Goal: Transaction & Acquisition: Purchase product/service

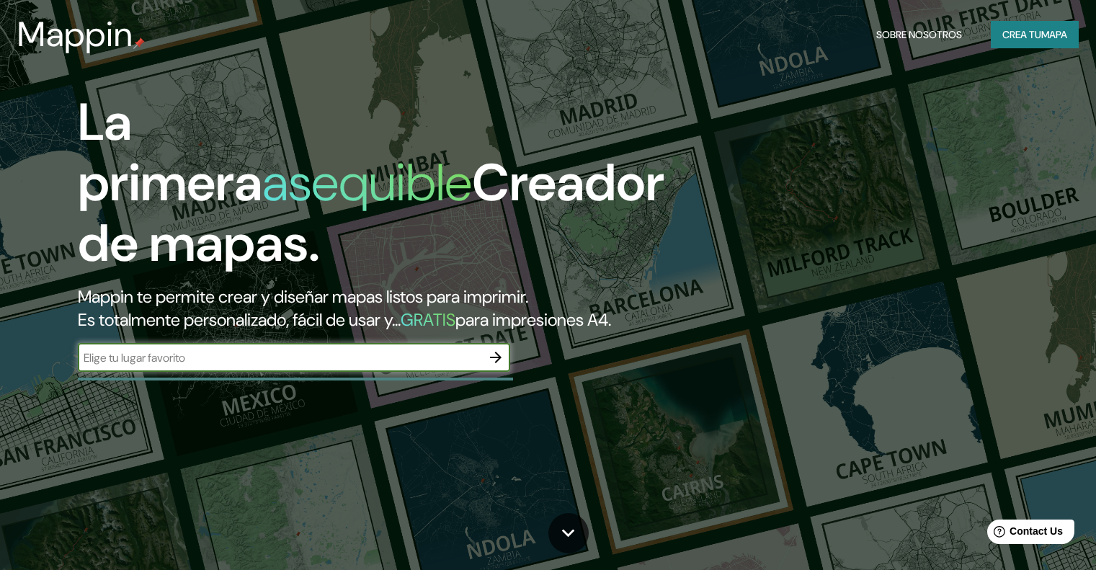
click at [1048, 35] on font "mapa" at bounding box center [1054, 34] width 26 height 13
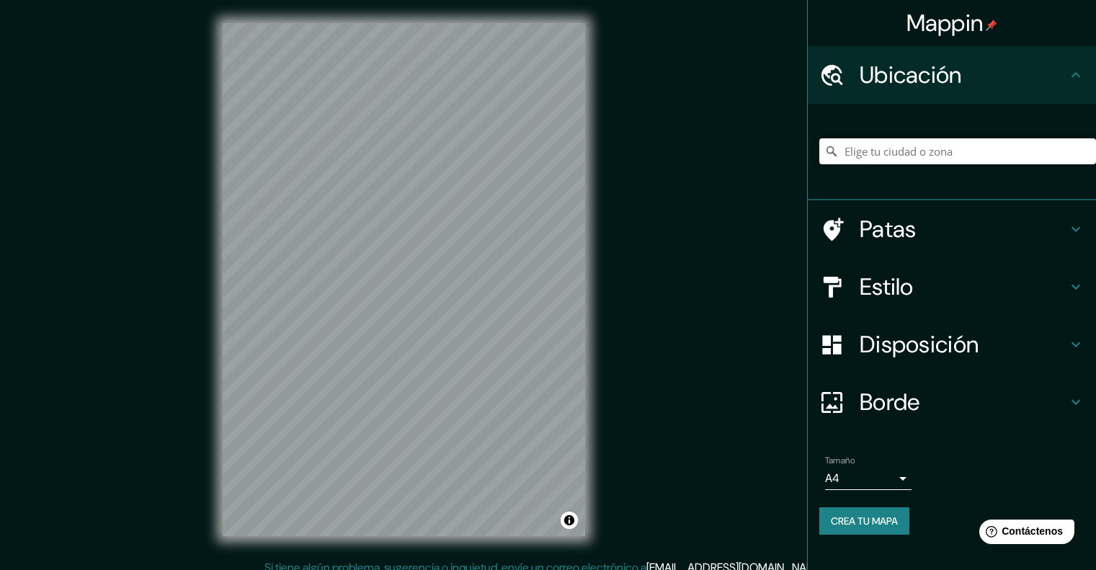
click at [585, 243] on div "© Mapbox © OpenStreetMap Improve this map" at bounding box center [404, 279] width 408 height 559
click at [1036, 390] on h4 "Borde" at bounding box center [962, 402] width 207 height 29
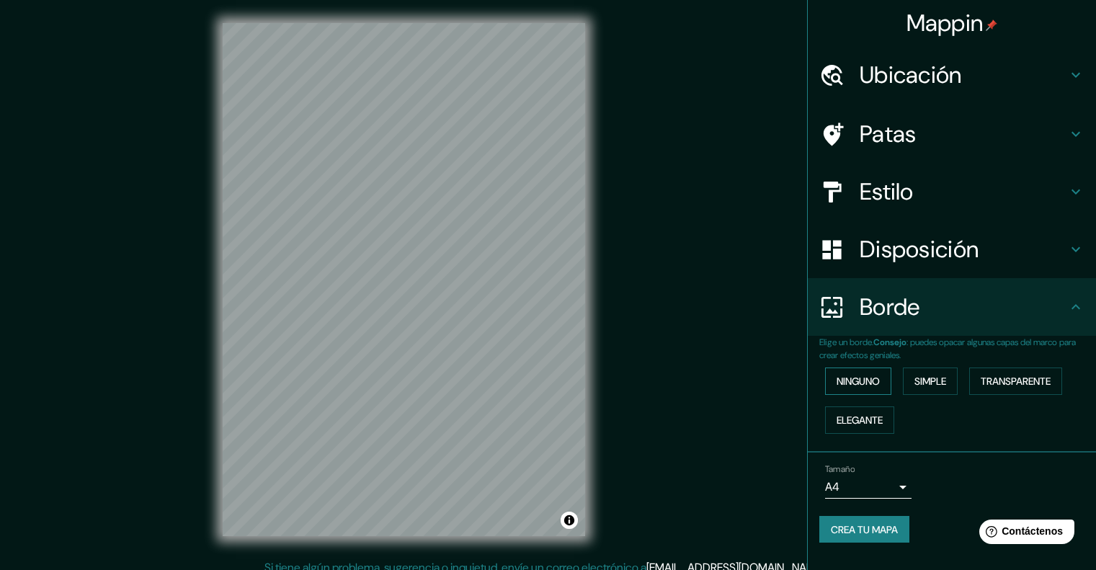
click at [862, 388] on font "Ninguno" at bounding box center [857, 381] width 43 height 13
click at [924, 383] on font "Simple" at bounding box center [930, 381] width 32 height 13
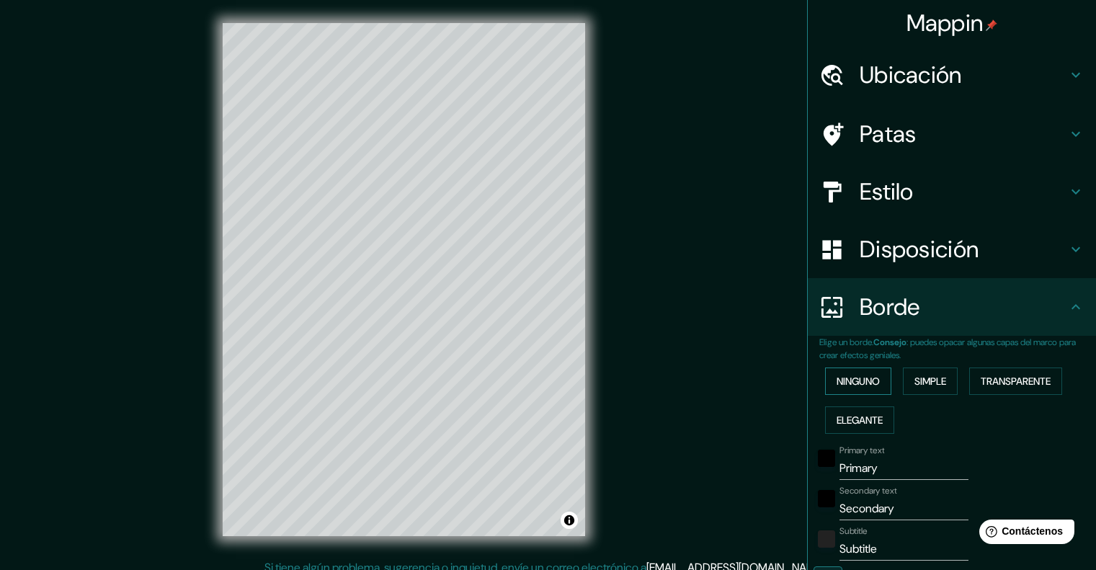
click at [882, 382] on button "Ninguno" at bounding box center [858, 380] width 66 height 27
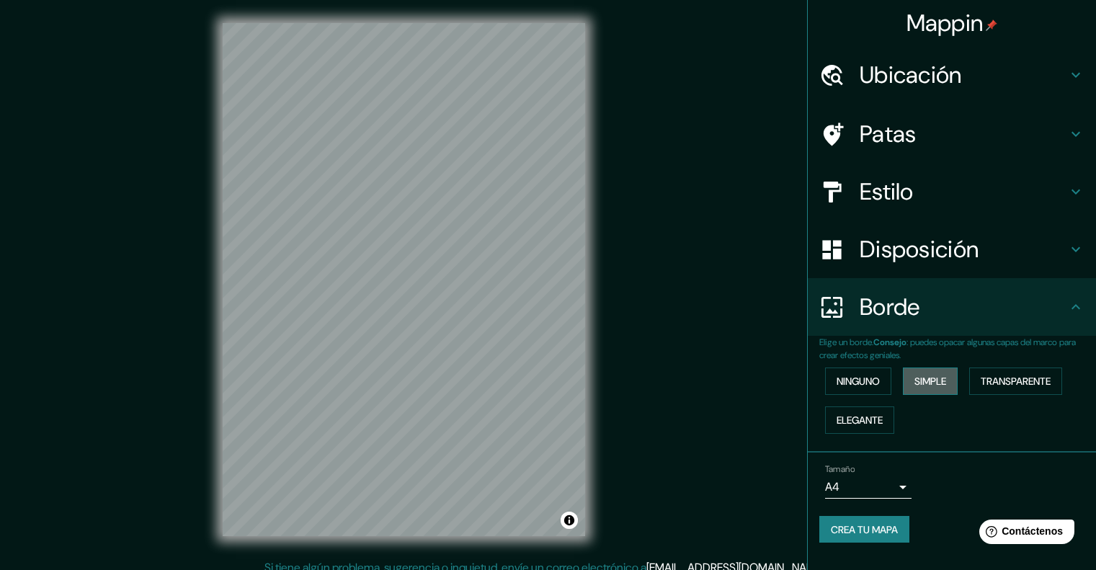
click at [944, 379] on font "Simple" at bounding box center [930, 381] width 32 height 13
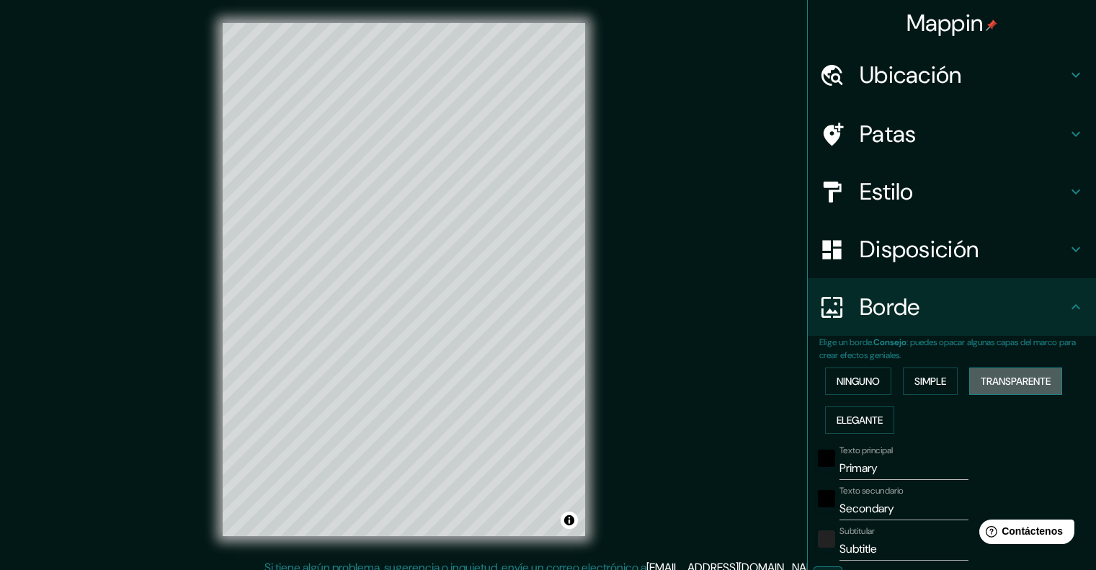
click at [1017, 379] on font "Transparente" at bounding box center [1015, 381] width 70 height 13
click at [844, 432] on button "Elegante" at bounding box center [859, 419] width 69 height 27
click at [857, 383] on font "Ninguno" at bounding box center [857, 381] width 43 height 13
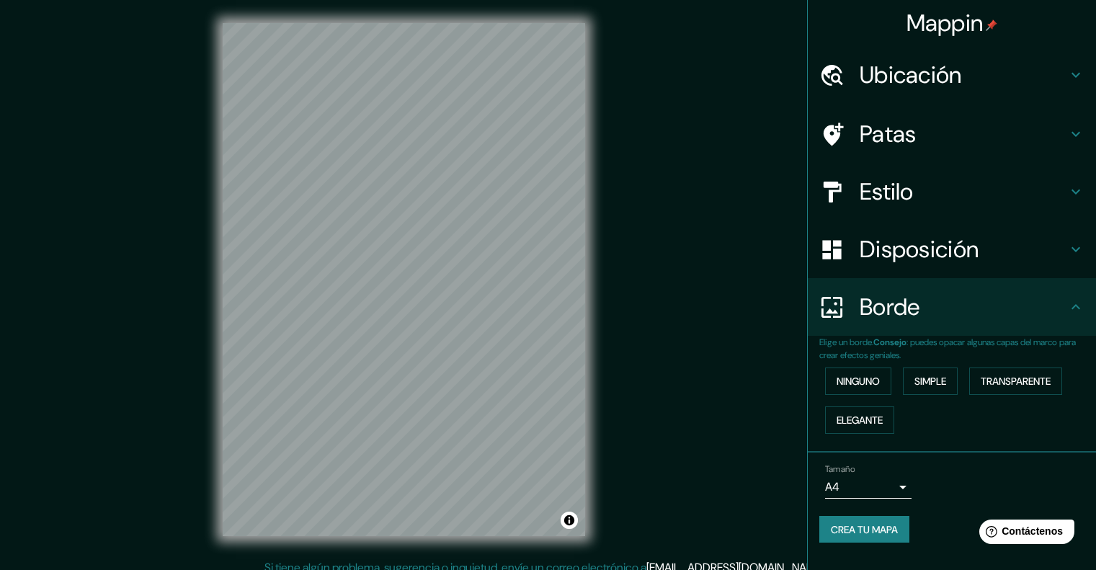
click at [903, 486] on body "Mappin Ubicación Patas Estilo Disposición Borde Elige un borde. Consejo : puede…" at bounding box center [548, 285] width 1096 height 570
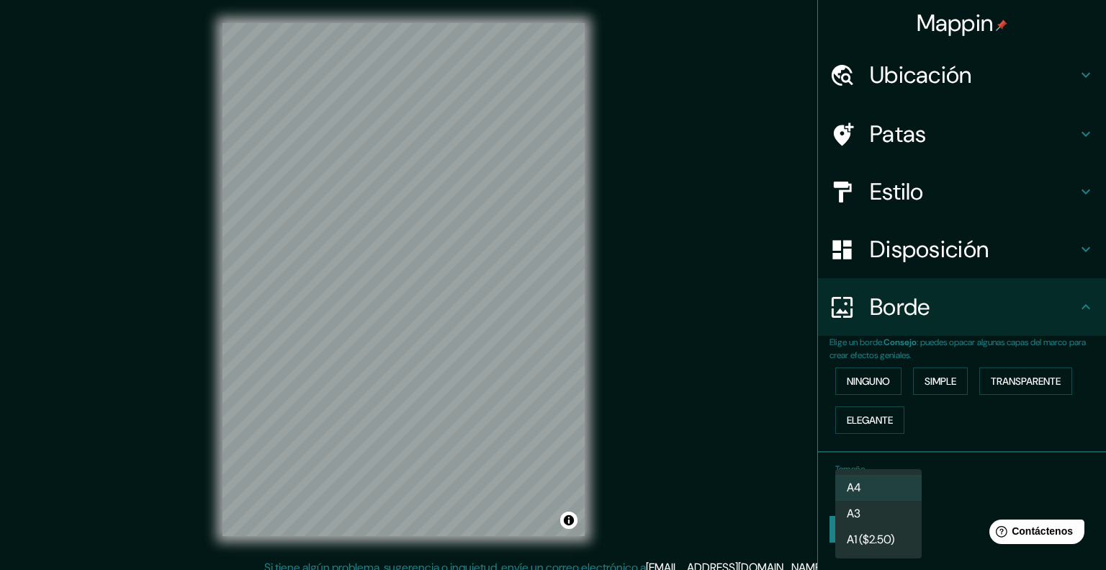
click at [902, 484] on li "A4" at bounding box center [879, 488] width 86 height 26
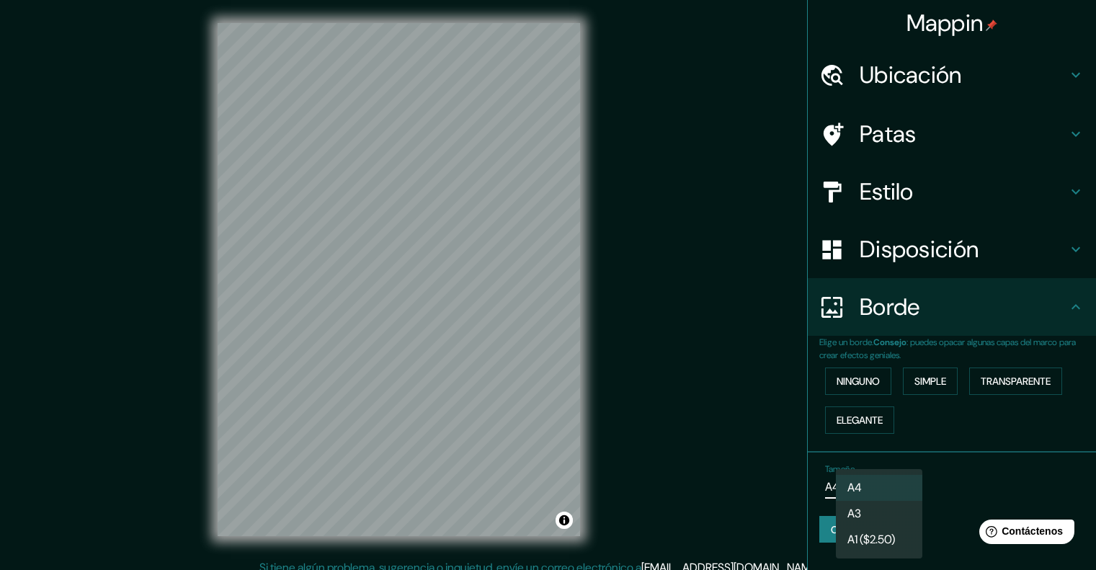
click at [899, 490] on body "Mappin Ubicación Patas Estilo Disposición Borde Elige un borde. Consejo : puede…" at bounding box center [548, 285] width 1096 height 570
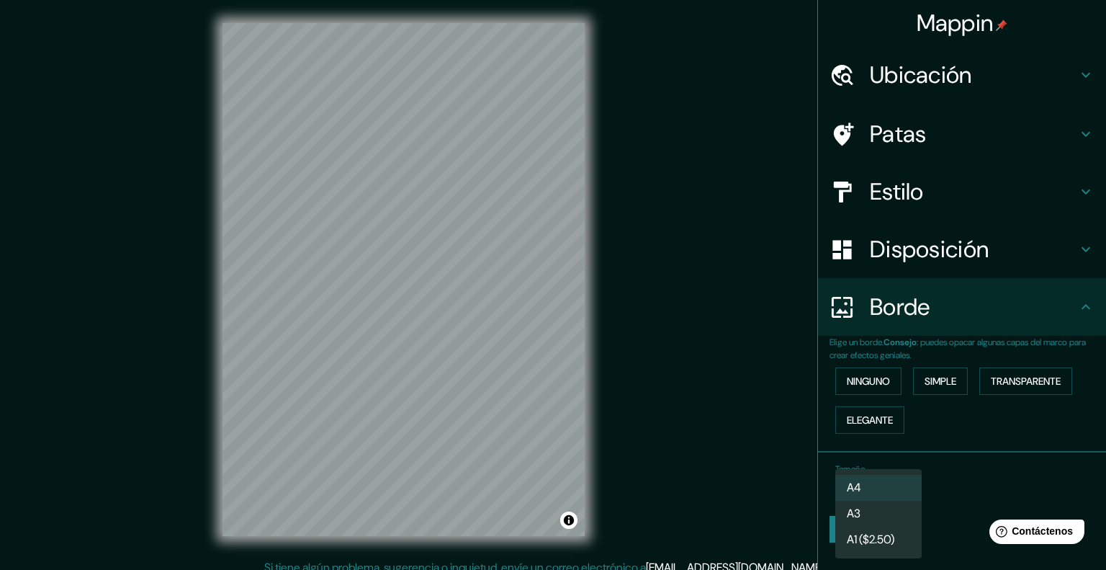
click at [899, 489] on li "A4" at bounding box center [879, 488] width 86 height 26
click at [893, 495] on body "Mappin Ubicación Patas Estilo Disposición Borde Elige un borde. Consejo : puede…" at bounding box center [553, 285] width 1106 height 570
click at [877, 514] on li "A3" at bounding box center [879, 514] width 86 height 26
type input "a4"
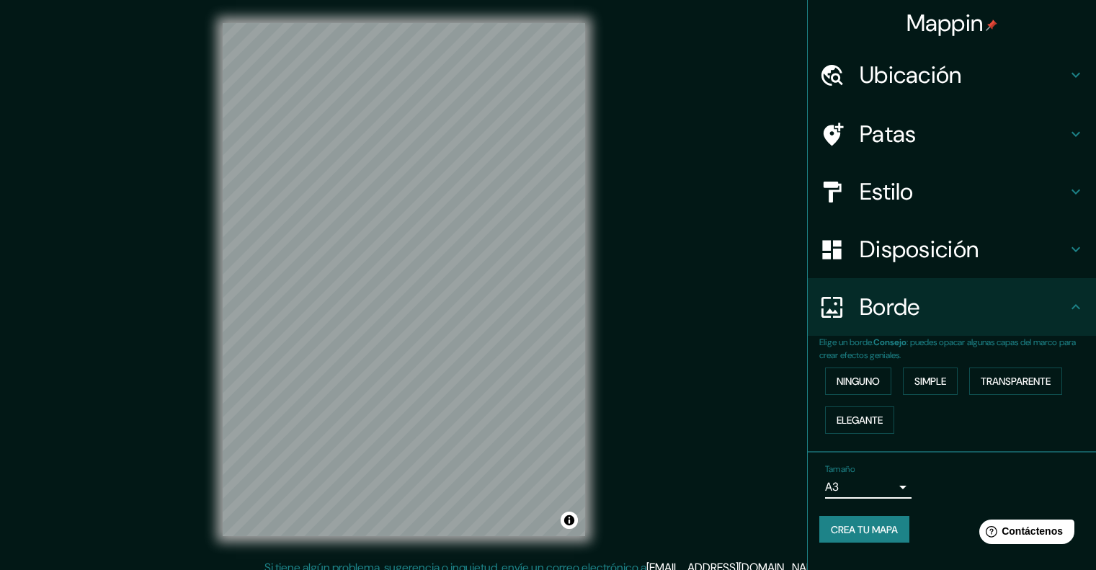
click at [872, 527] on font "Crea tu mapa" at bounding box center [864, 529] width 67 height 13
click at [930, 194] on h4 "Estilo" at bounding box center [962, 191] width 207 height 29
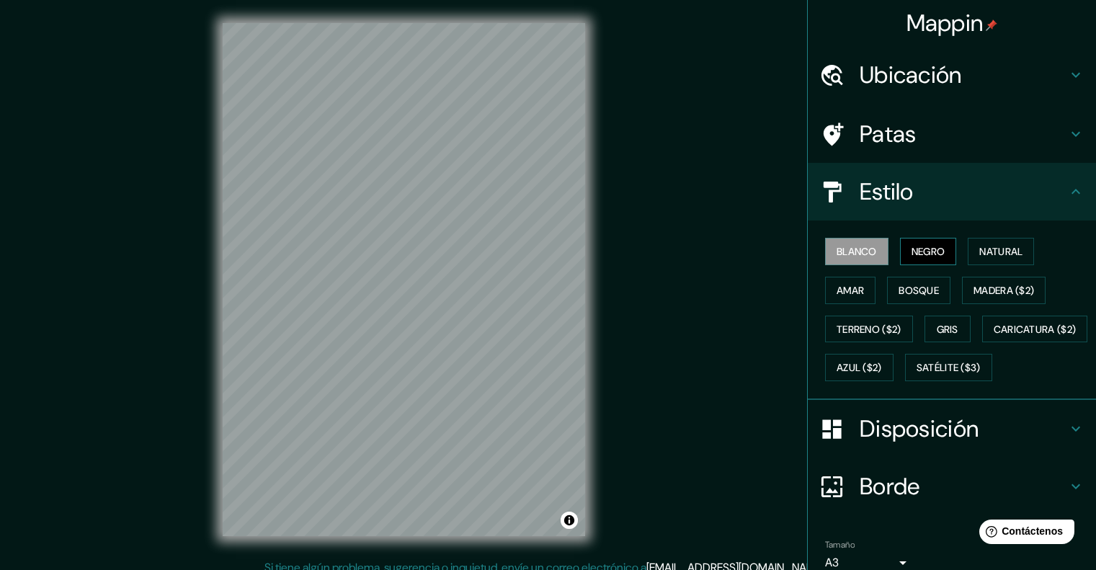
click at [927, 249] on font "Negro" at bounding box center [928, 251] width 34 height 13
click at [864, 255] on font "Blanco" at bounding box center [856, 251] width 40 height 13
click at [911, 258] on font "Negro" at bounding box center [928, 251] width 34 height 13
click at [862, 252] on font "Blanco" at bounding box center [856, 251] width 40 height 13
click at [1009, 249] on font "Natural" at bounding box center [1000, 251] width 43 height 13
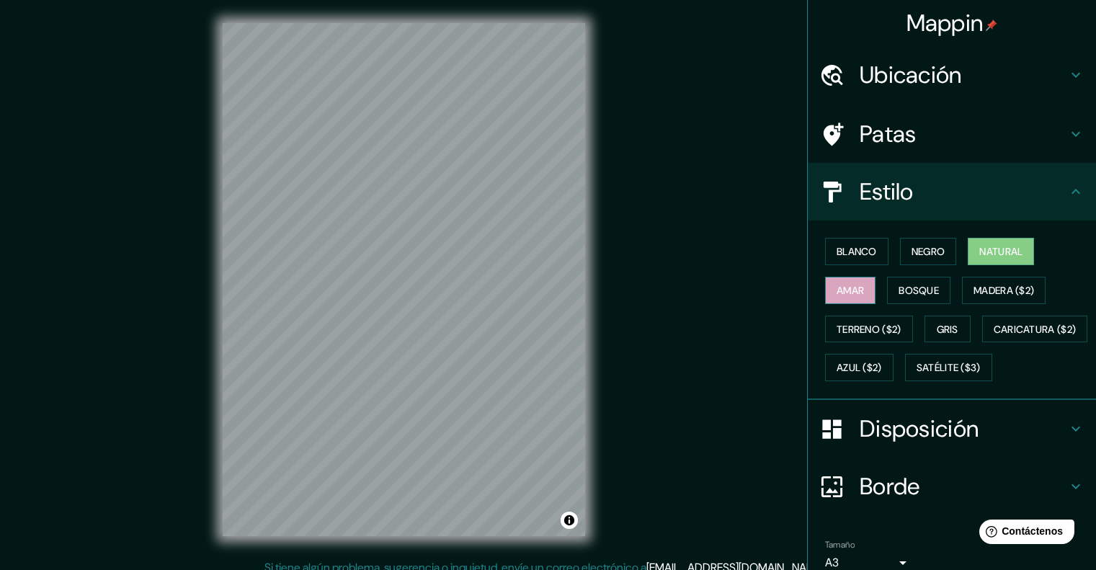
click at [844, 292] on font "Amar" at bounding box center [849, 290] width 27 height 13
click at [898, 294] on font "Bosque" at bounding box center [918, 290] width 40 height 13
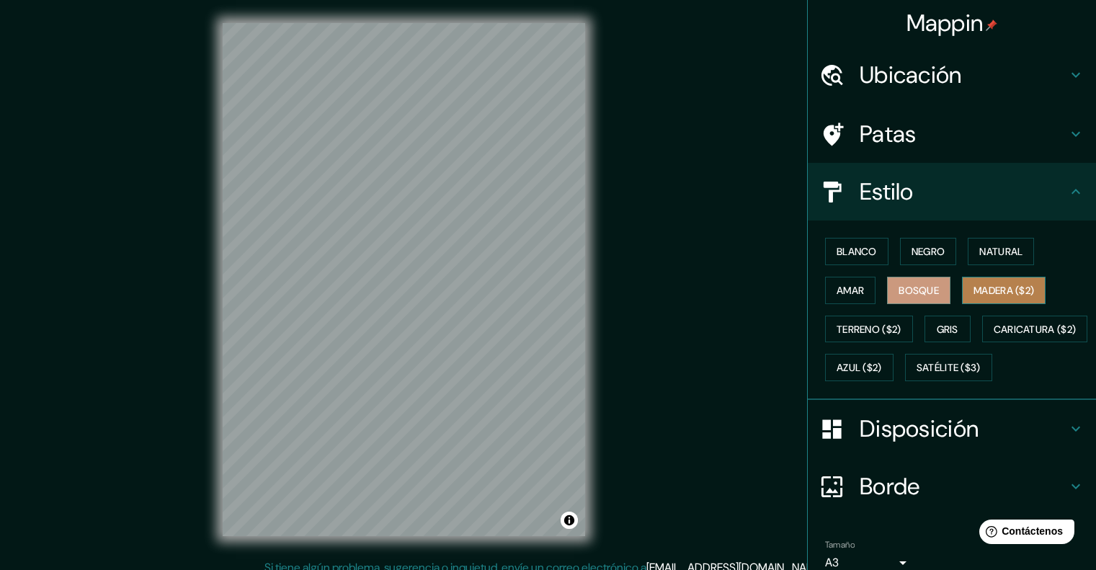
click at [989, 294] on font "Madera ($2)" at bounding box center [1003, 290] width 61 height 13
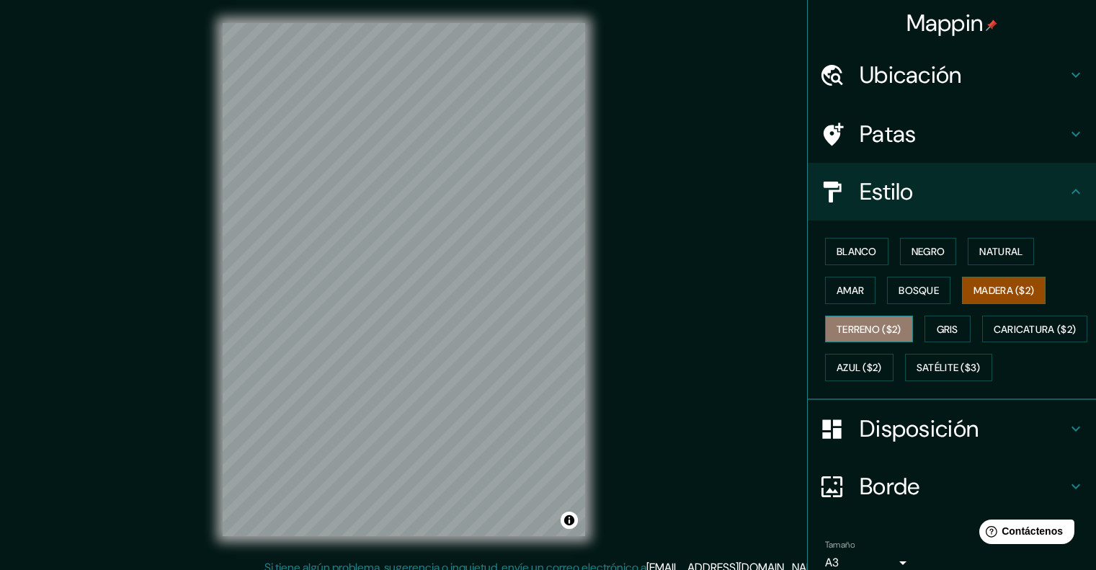
click at [870, 321] on font "Terreno ($2)" at bounding box center [868, 329] width 65 height 19
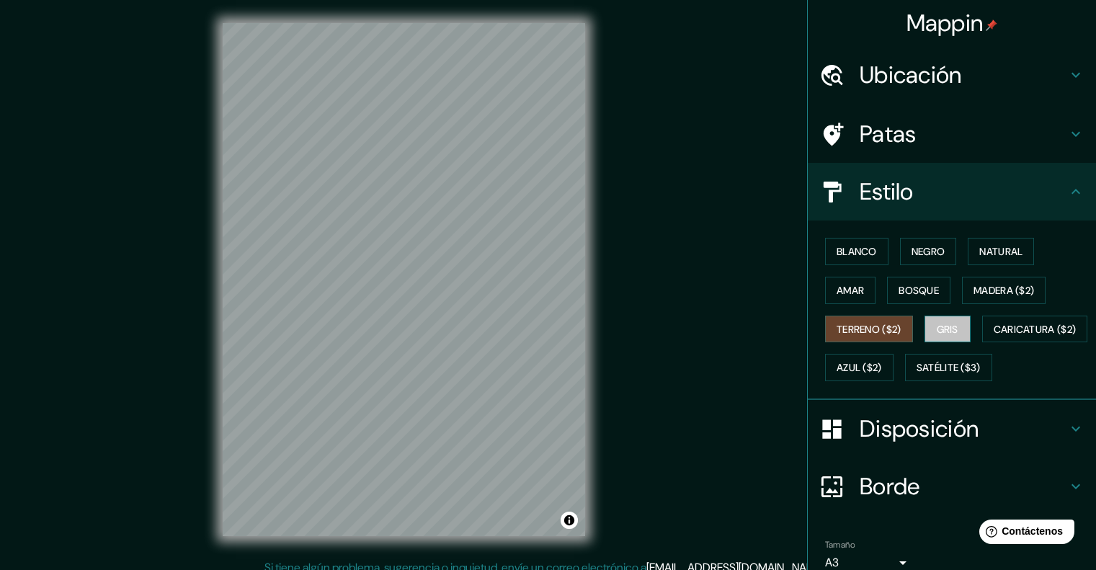
click at [936, 325] on font "Gris" at bounding box center [947, 329] width 22 height 13
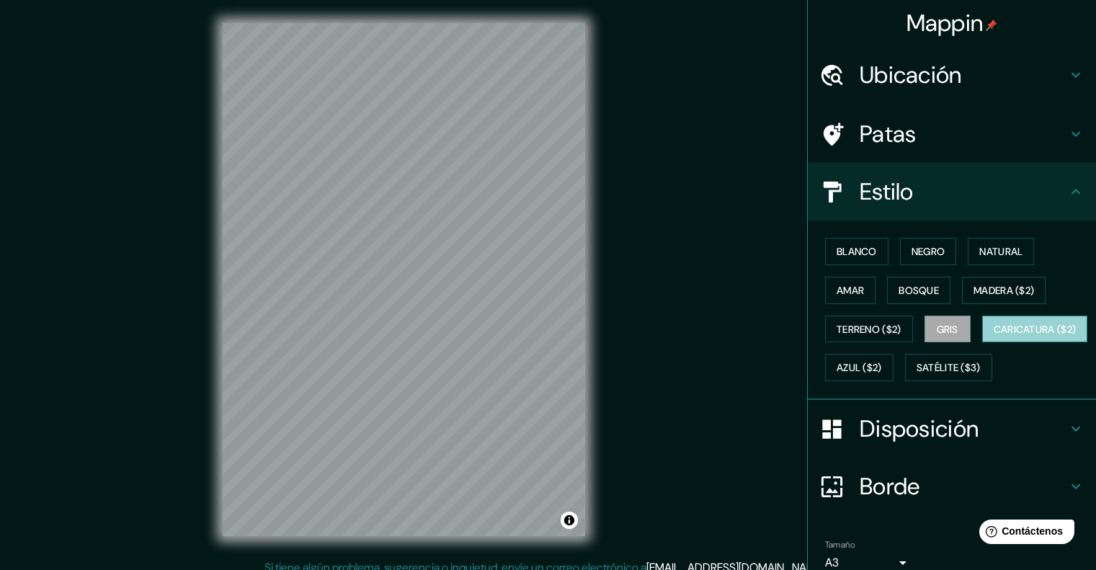
click at [993, 339] on font "Caricatura ($2)" at bounding box center [1034, 329] width 83 height 19
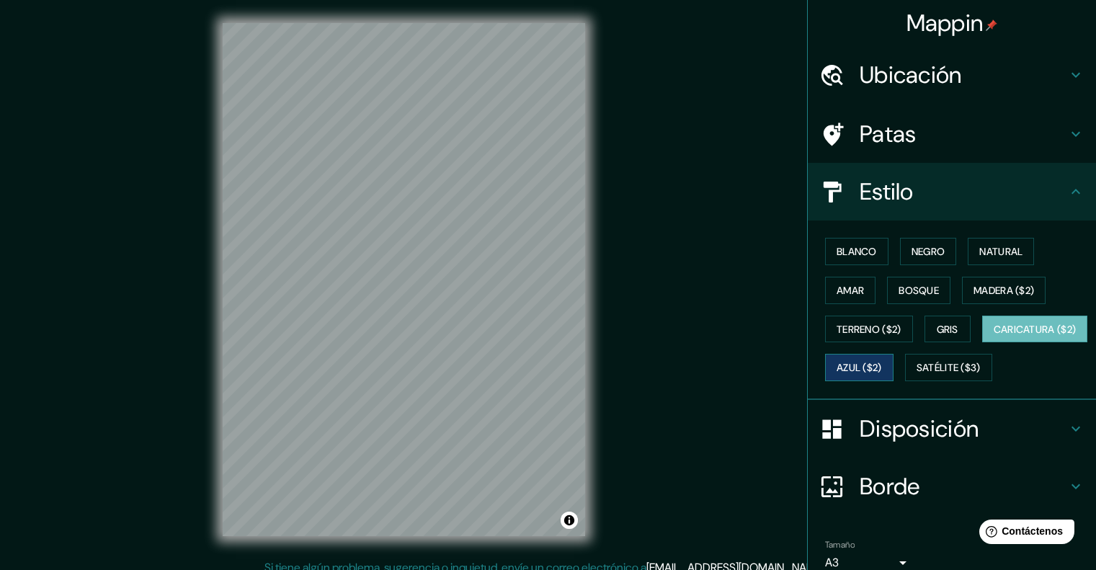
click at [882, 359] on font "Azul ($2)" at bounding box center [858, 367] width 45 height 19
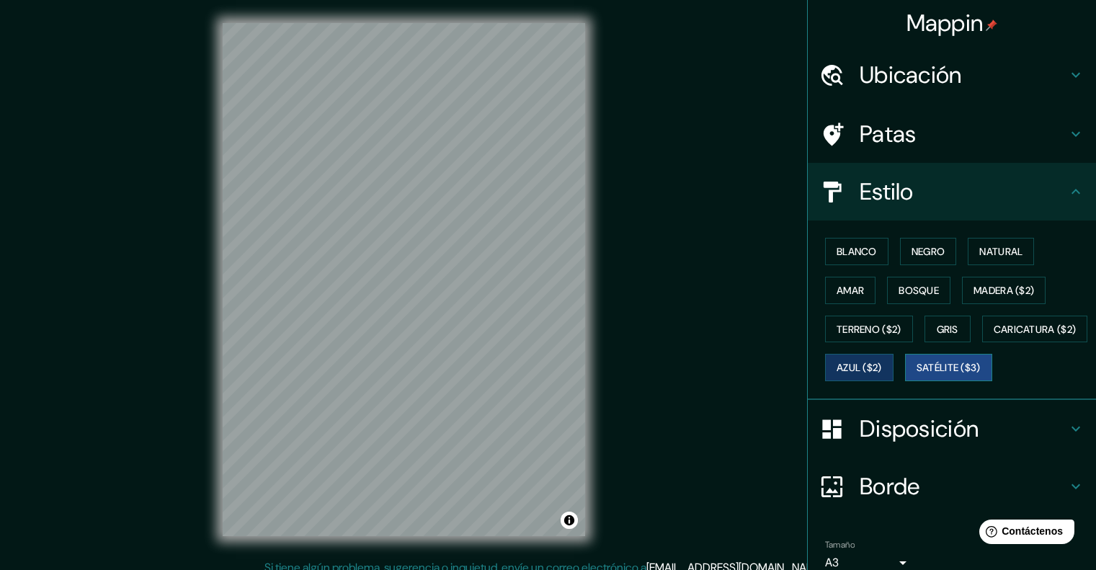
click at [905, 381] on button "Satélite ($3)" at bounding box center [948, 367] width 87 height 27
click at [859, 245] on font "Blanco" at bounding box center [856, 251] width 40 height 13
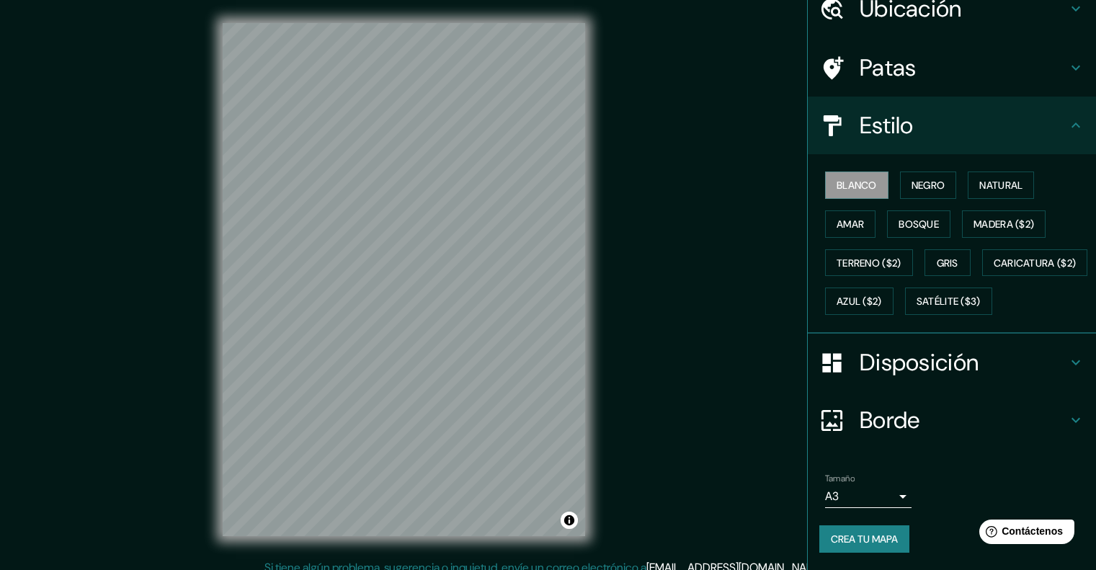
click at [843, 538] on font "Crea tu mapa" at bounding box center [864, 538] width 67 height 13
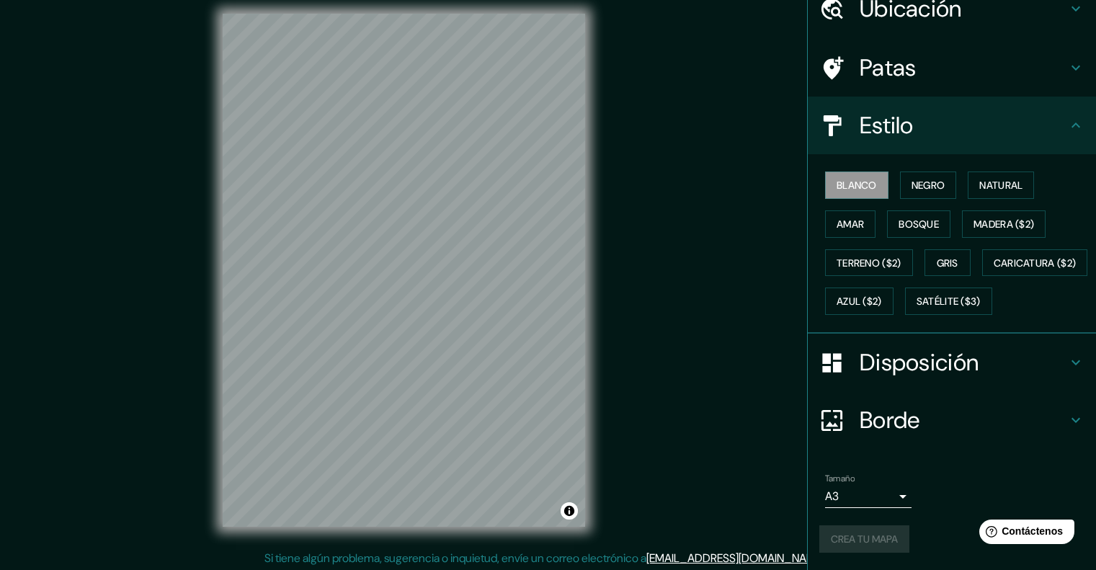
scroll to position [12, 0]
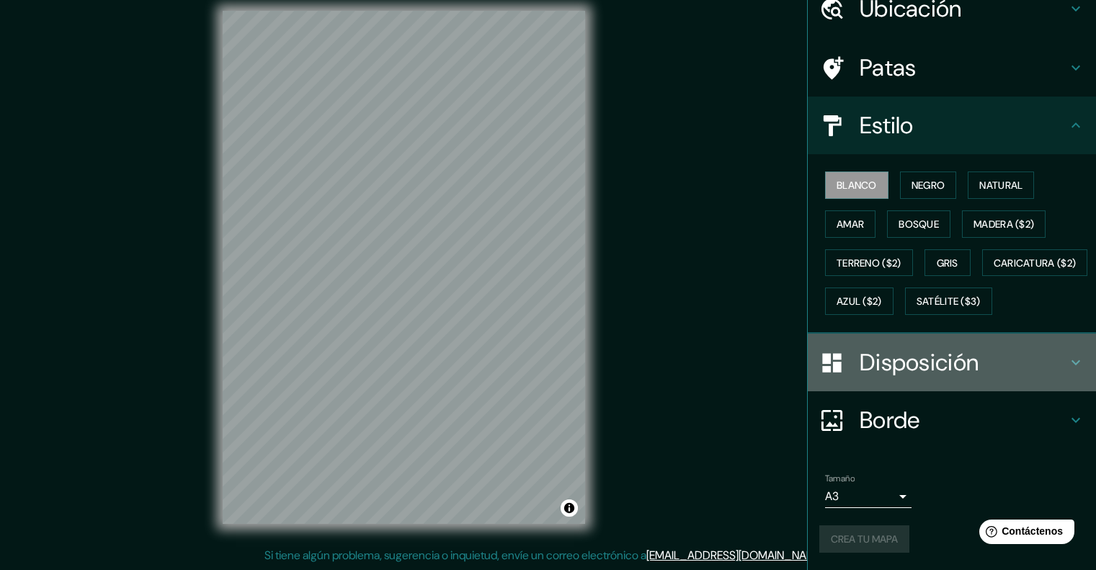
click at [993, 347] on div "Disposición" at bounding box center [952, 363] width 288 height 58
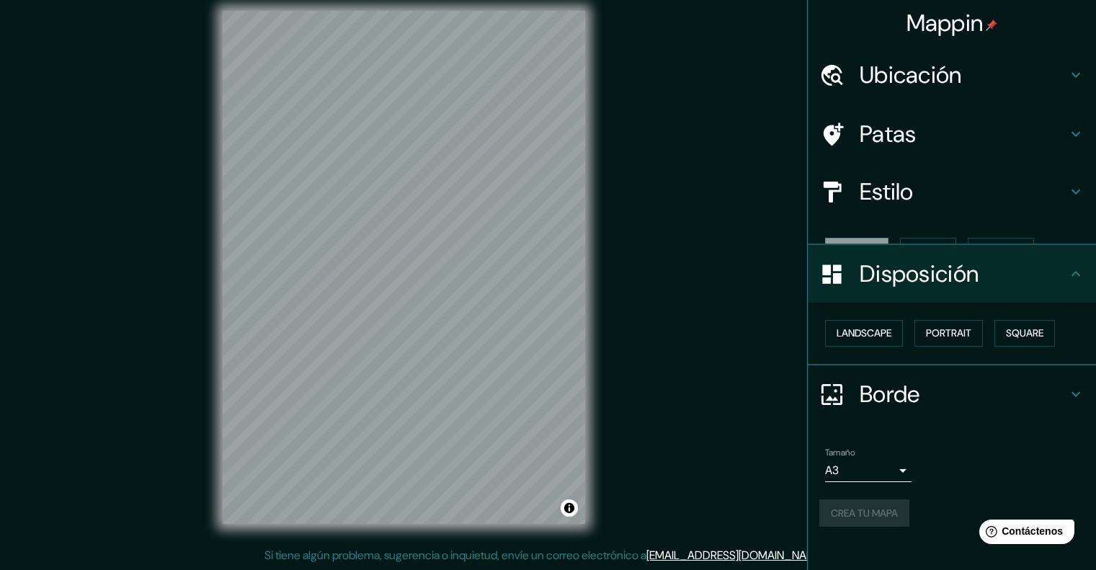
scroll to position [0, 0]
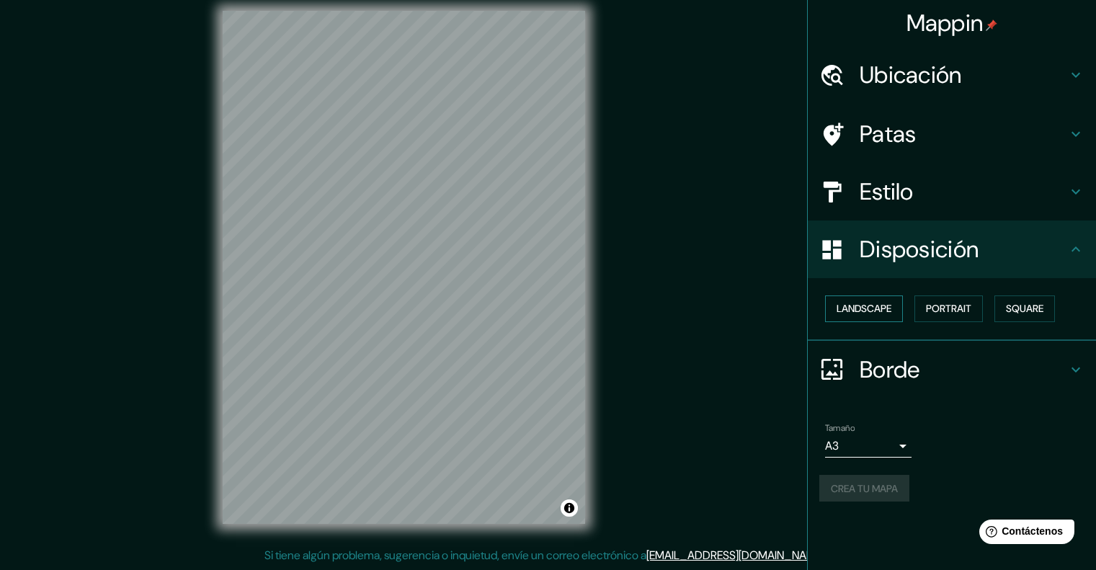
click at [882, 309] on button "Landscape" at bounding box center [864, 308] width 78 height 27
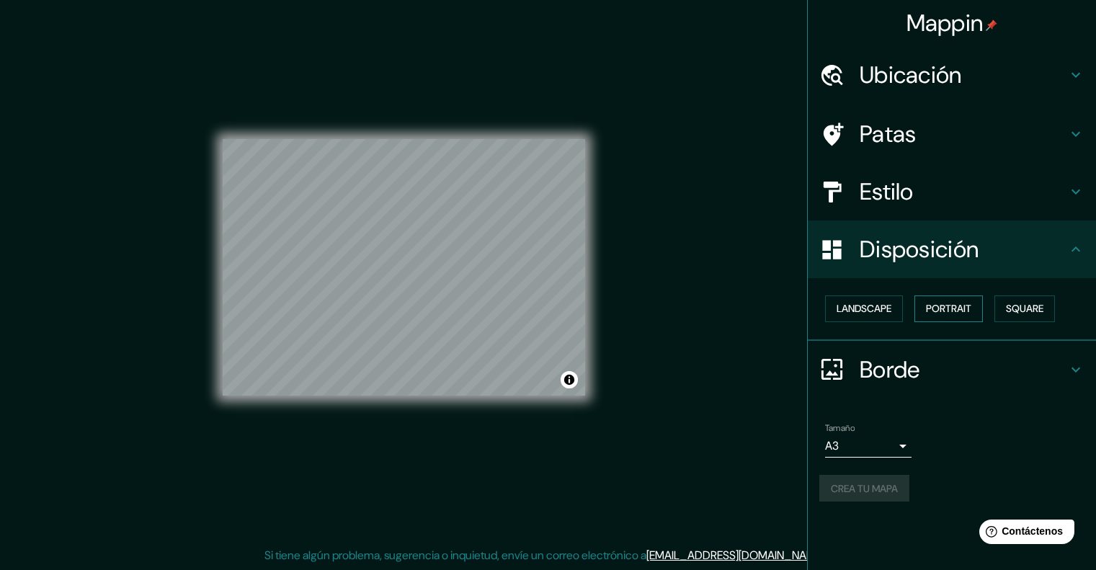
click at [940, 303] on button "Portrait" at bounding box center [948, 308] width 68 height 27
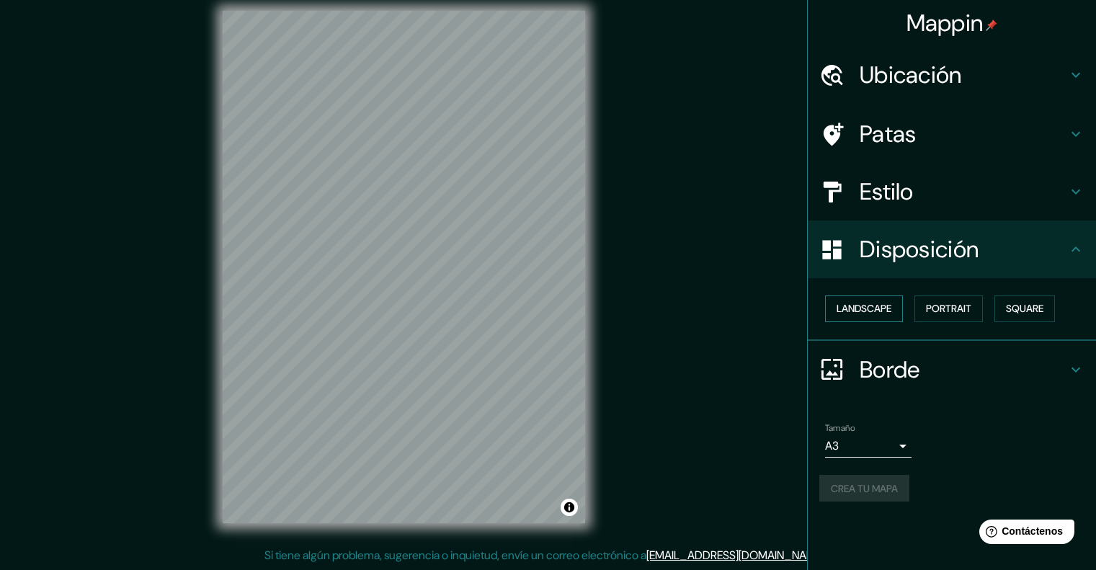
click at [891, 307] on button "Landscape" at bounding box center [864, 308] width 78 height 27
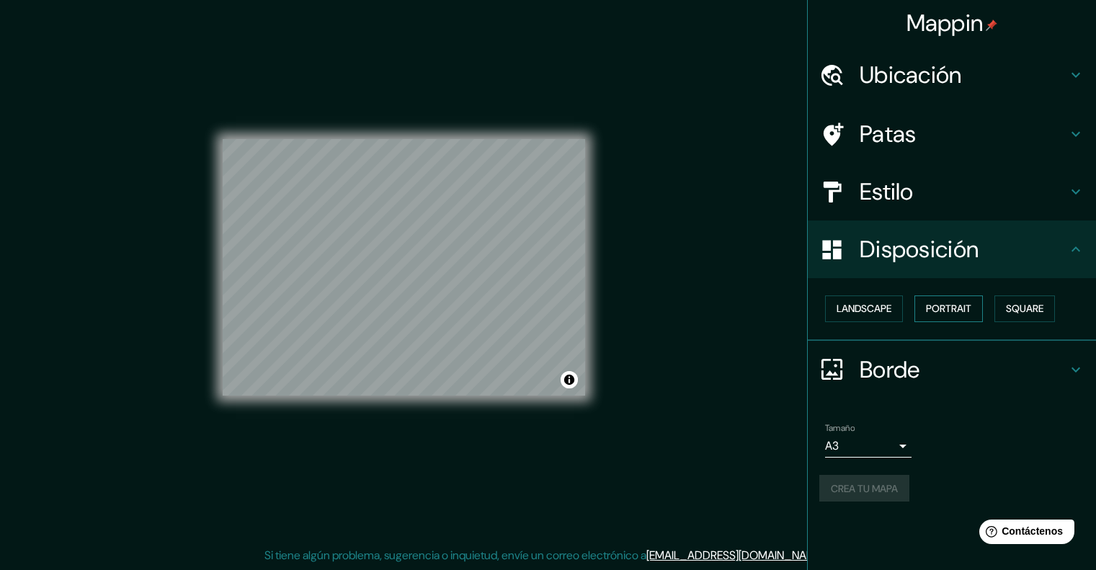
click at [952, 303] on button "Portrait" at bounding box center [948, 308] width 68 height 27
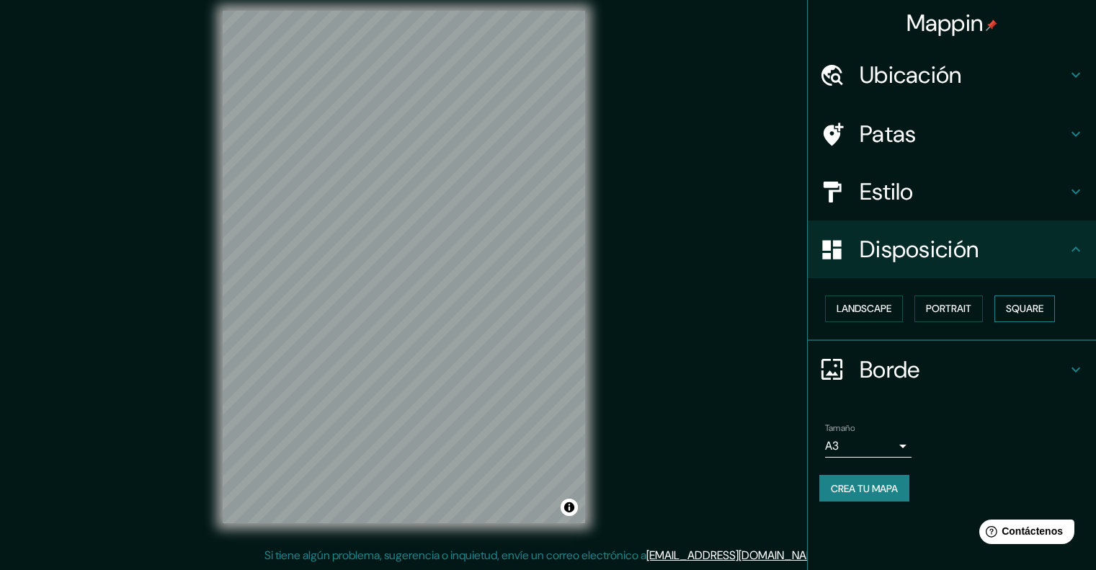
click at [1032, 306] on button "Square" at bounding box center [1024, 308] width 61 height 27
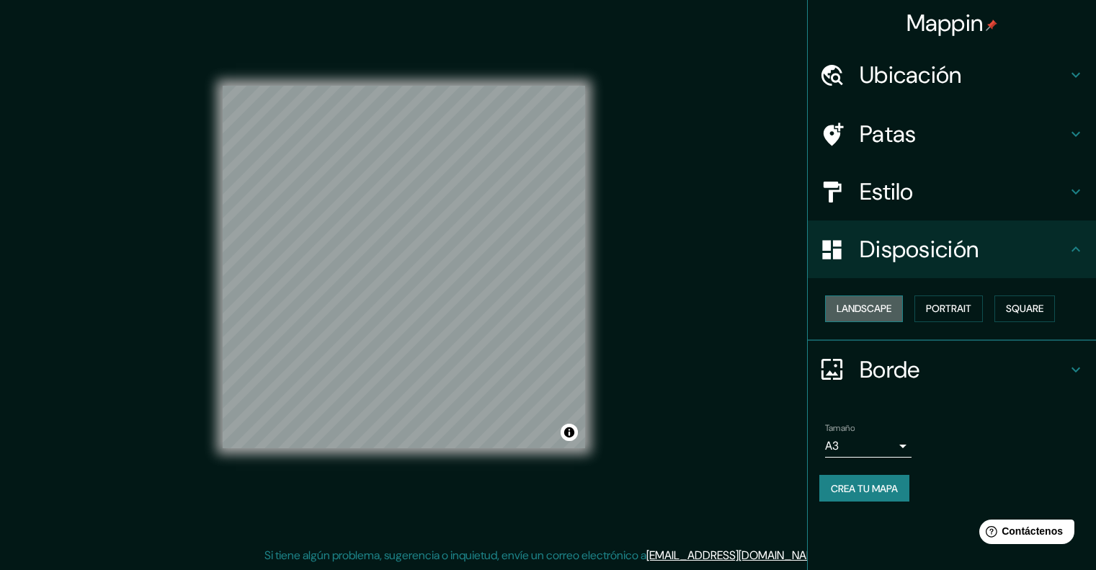
click at [883, 308] on button "Landscape" at bounding box center [864, 308] width 78 height 27
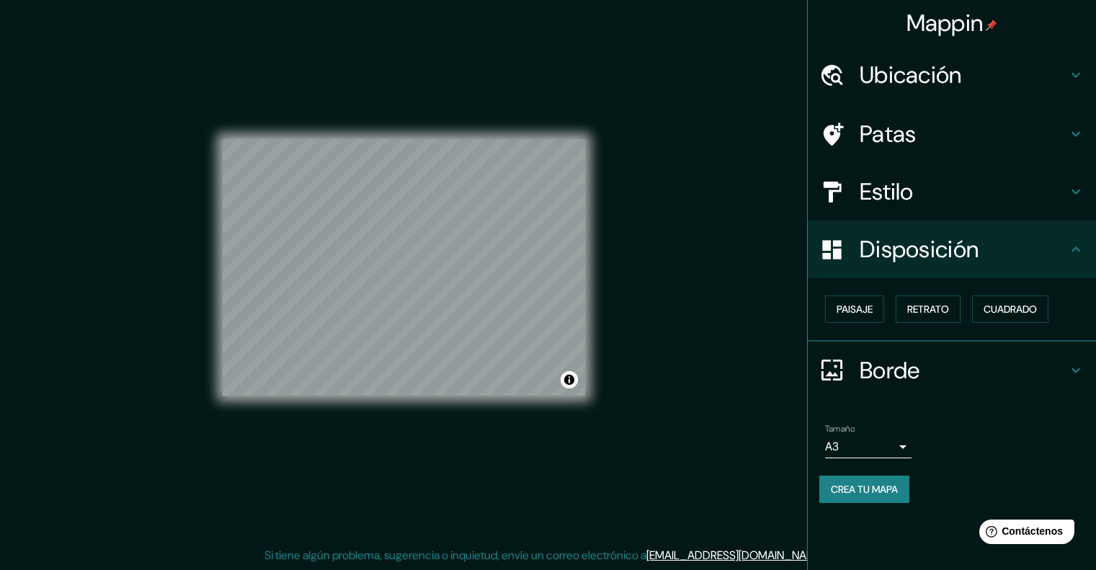
click at [845, 493] on font "Crea tu mapa" at bounding box center [864, 489] width 67 height 13
click at [882, 488] on div "Crea tu mapa" at bounding box center [951, 488] width 265 height 27
click at [881, 488] on div "Crea tu mapa" at bounding box center [951, 488] width 265 height 27
click at [864, 308] on font "Paisaje" at bounding box center [854, 309] width 36 height 13
click at [907, 300] on button "Retrato" at bounding box center [927, 308] width 65 height 27
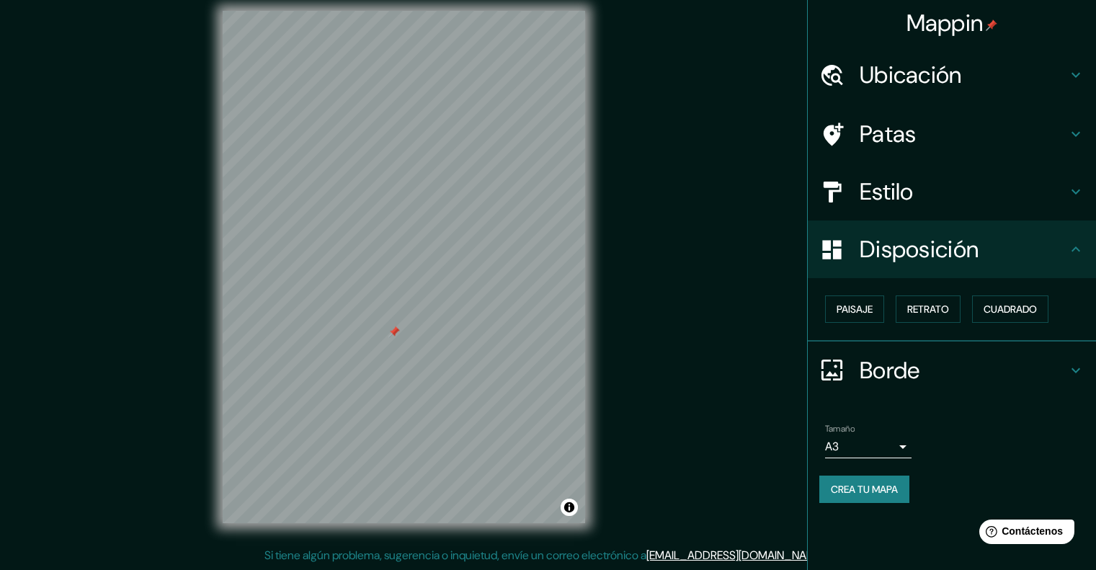
click at [388, 11] on div at bounding box center [404, 11] width 362 height 0
click at [292, 122] on div at bounding box center [298, 117] width 12 height 12
click at [248, 118] on div at bounding box center [247, 115] width 12 height 12
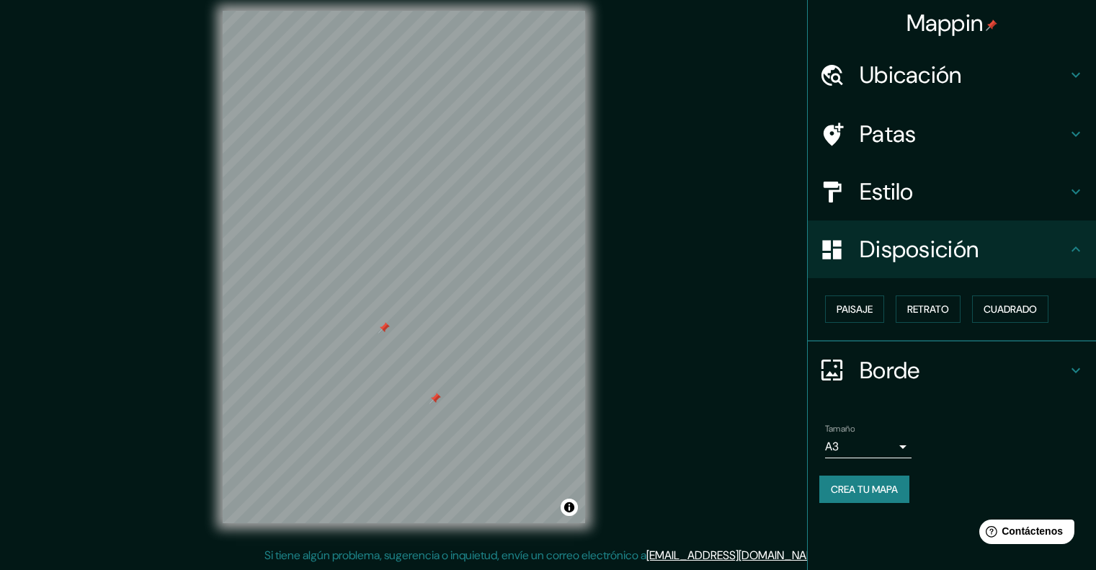
click at [384, 332] on div at bounding box center [384, 328] width 12 height 12
click at [437, 398] on div at bounding box center [435, 399] width 12 height 12
click at [991, 310] on font "Cuadrado" at bounding box center [1009, 309] width 53 height 13
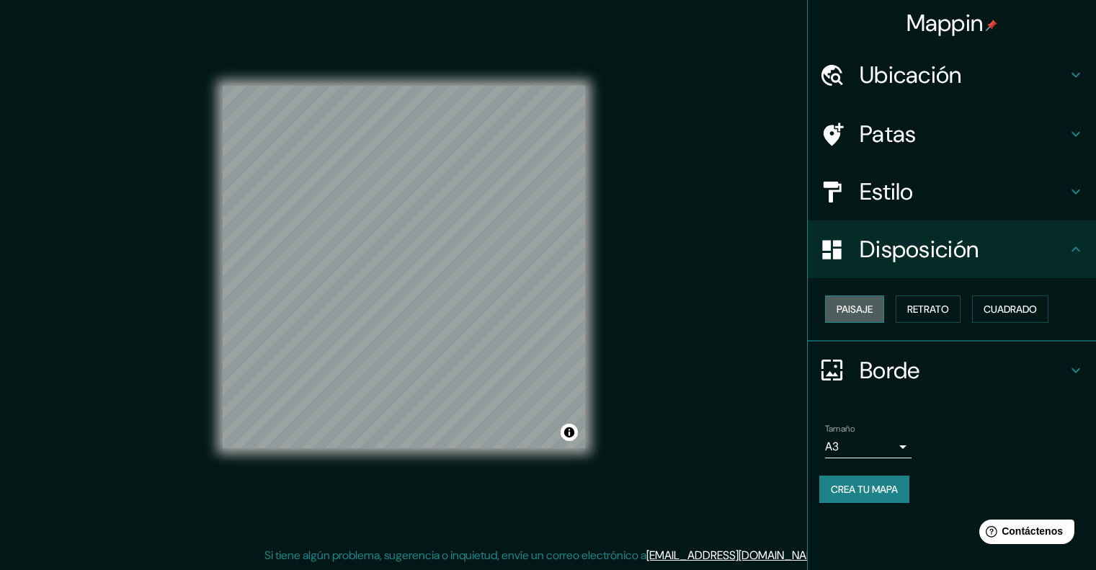
click at [875, 303] on button "Paisaje" at bounding box center [854, 308] width 59 height 27
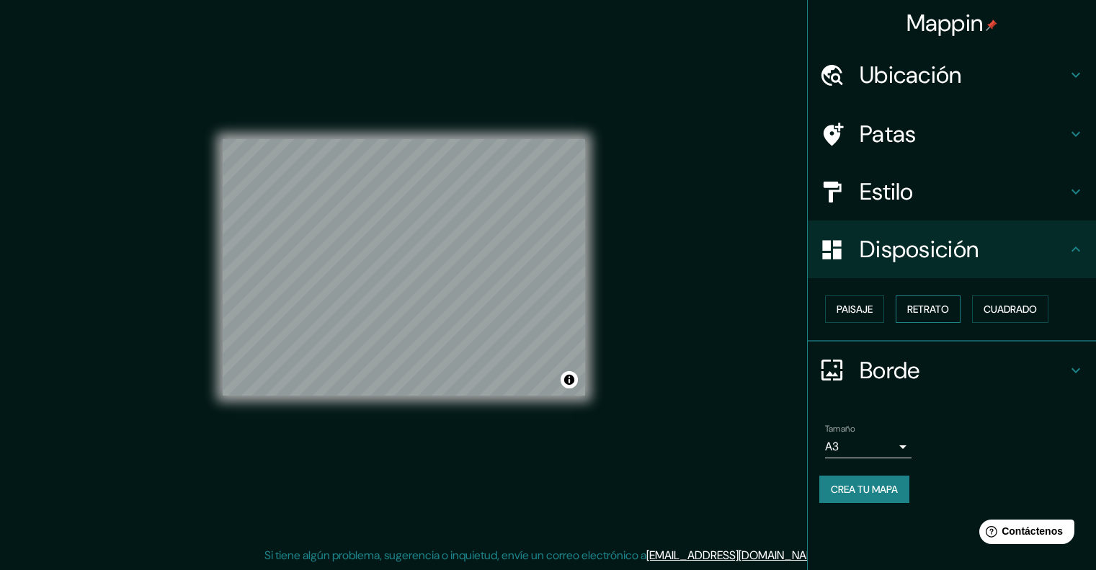
click at [945, 310] on font "Retrato" at bounding box center [928, 309] width 42 height 13
